Goal: Participate in discussion: Engage in conversation with other users on a specific topic

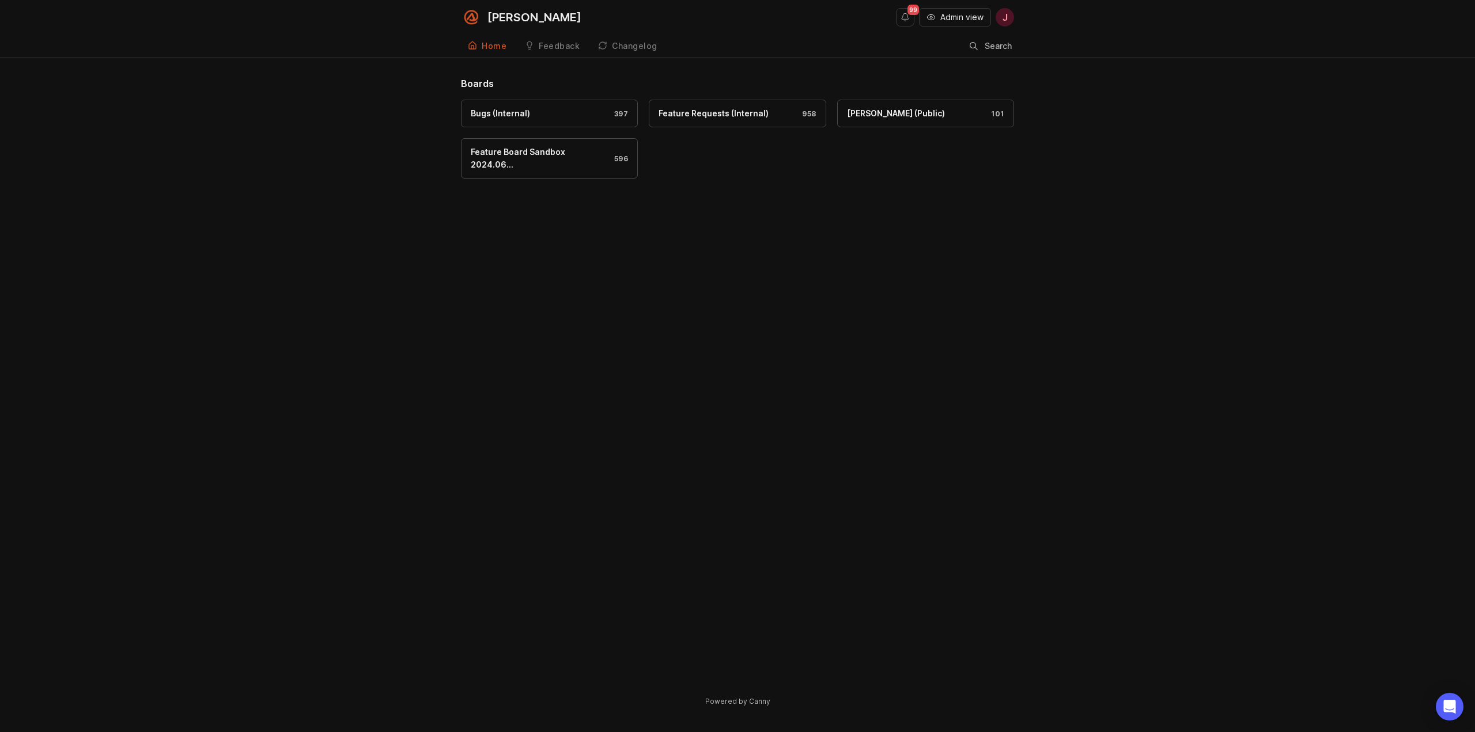
click at [364, 339] on div "Boards Bugs (Internal) 397 Feature Requests (Internal) 958 [PERSON_NAME] (Publi…" at bounding box center [737, 402] width 1475 height 650
click at [533, 108] on div "Bugs (Internal) 397" at bounding box center [549, 113] width 157 height 13
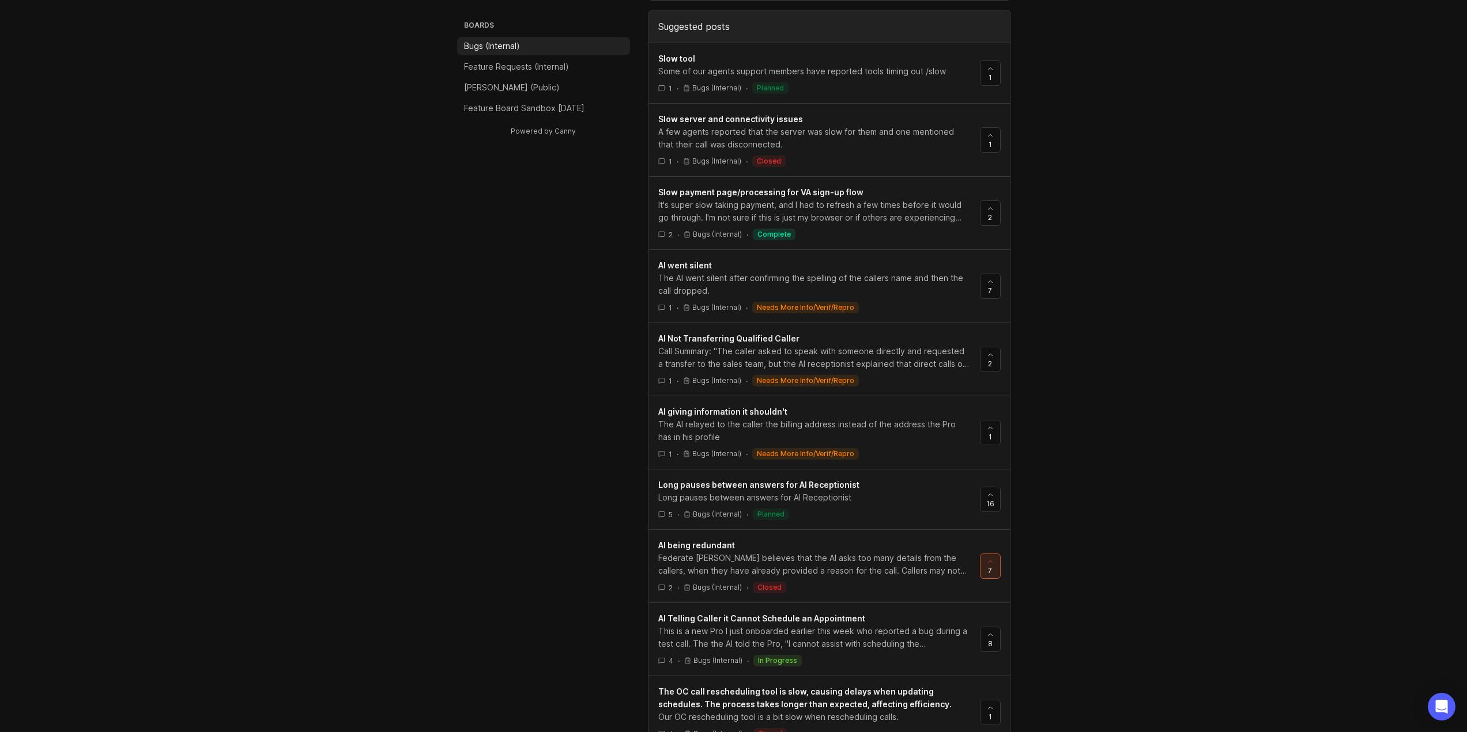
scroll to position [649, 0]
type input "AI slow"
click at [804, 494] on div "Long pauses between answers for AI Receptionist" at bounding box center [814, 494] width 312 height 13
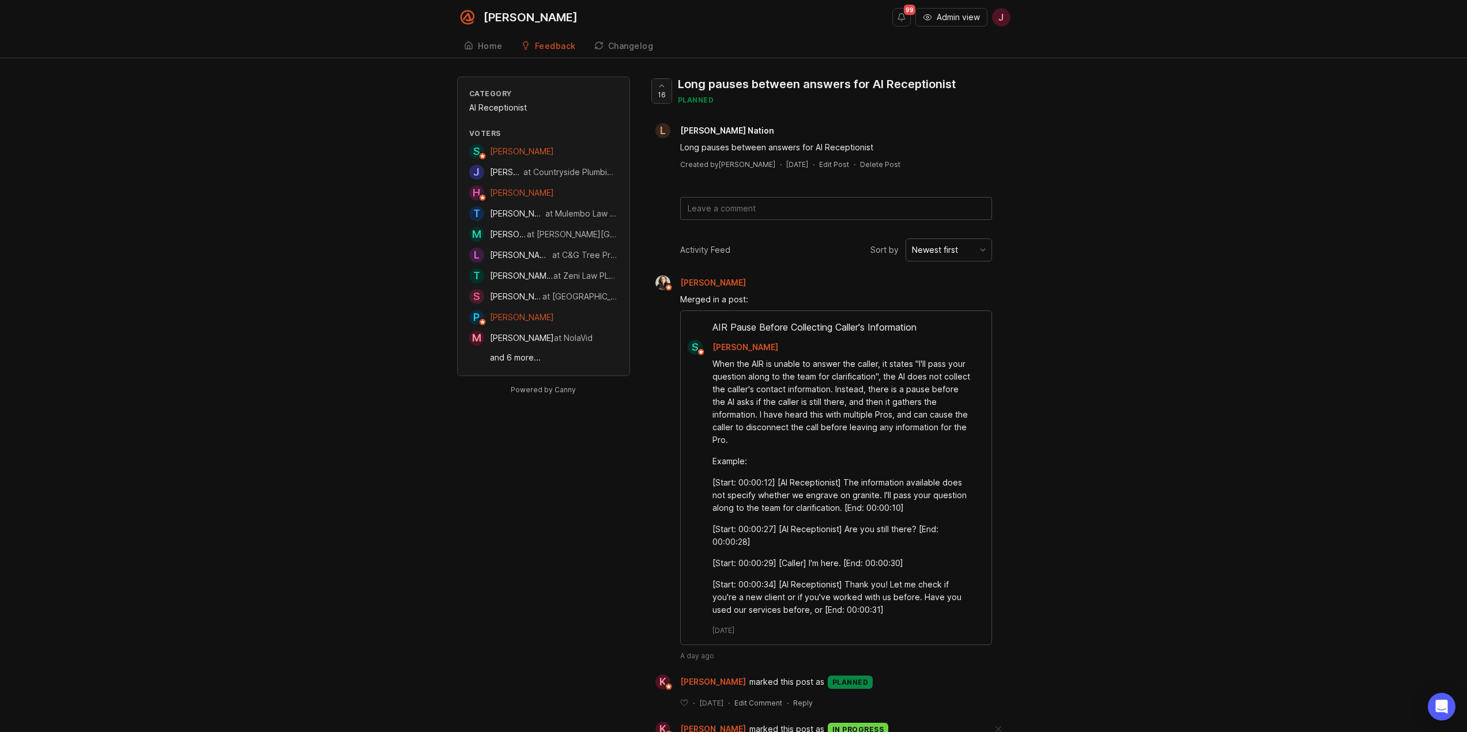
click at [670, 91] on div at bounding box center [662, 91] width 20 height 24
